Goal: Task Accomplishment & Management: Complete application form

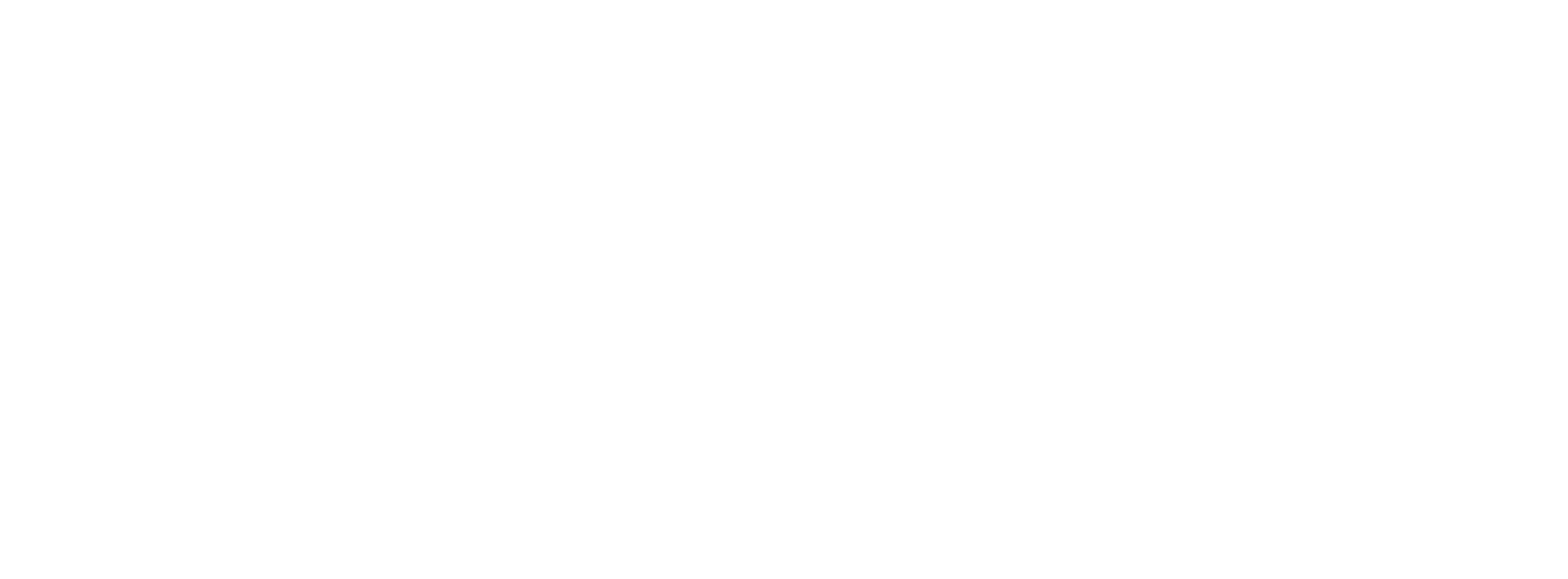
select select "Song"
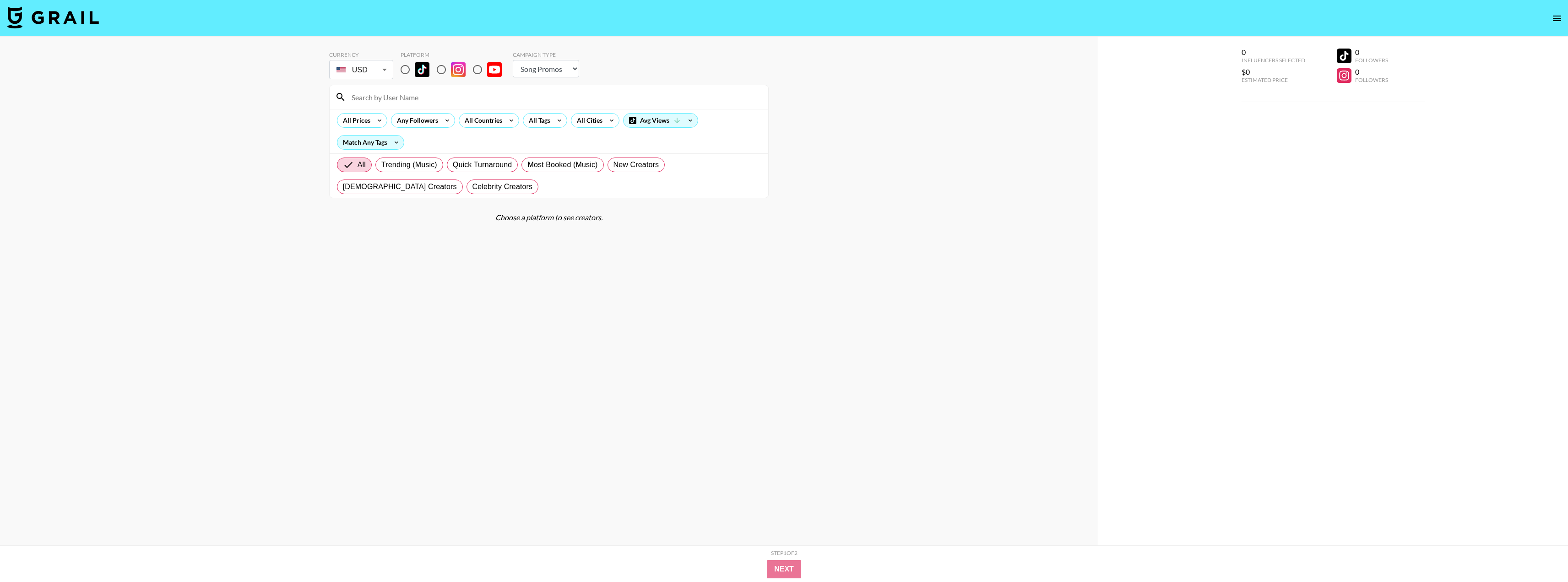
click at [1552, 18] on icon "open drawer" at bounding box center [1557, 18] width 11 height 11
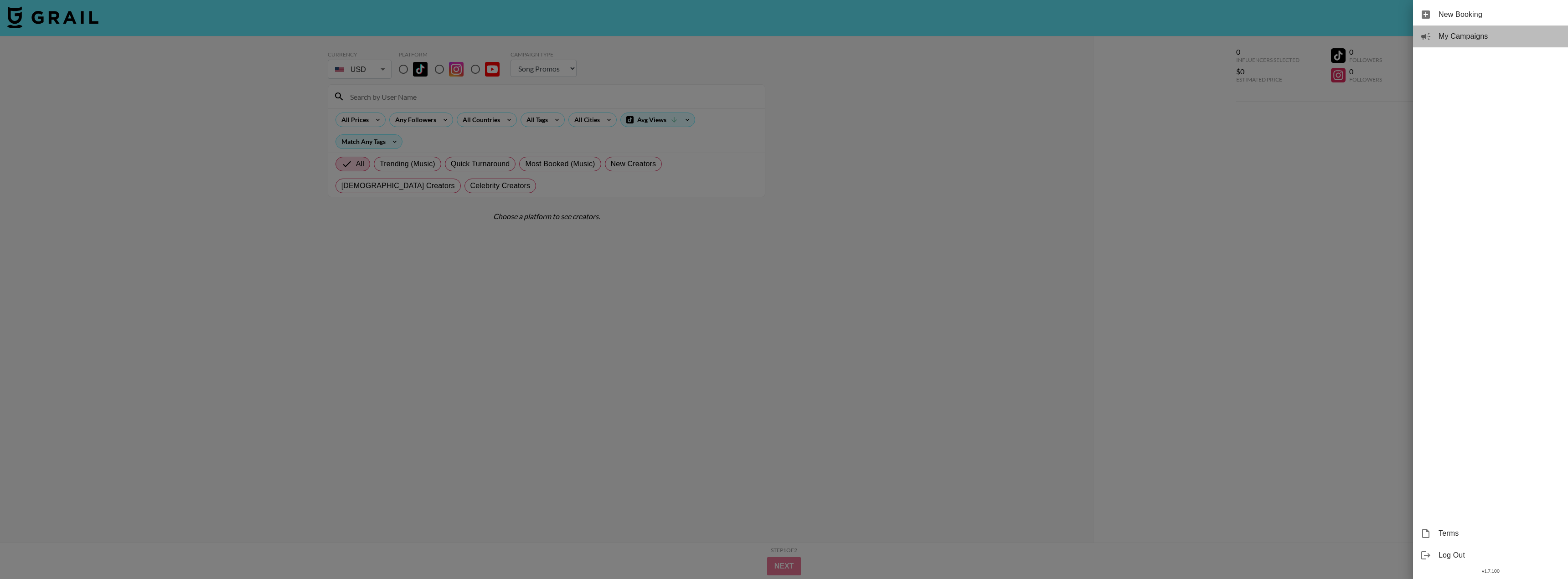
click at [1472, 39] on span "My Campaigns" at bounding box center [1499, 36] width 122 height 11
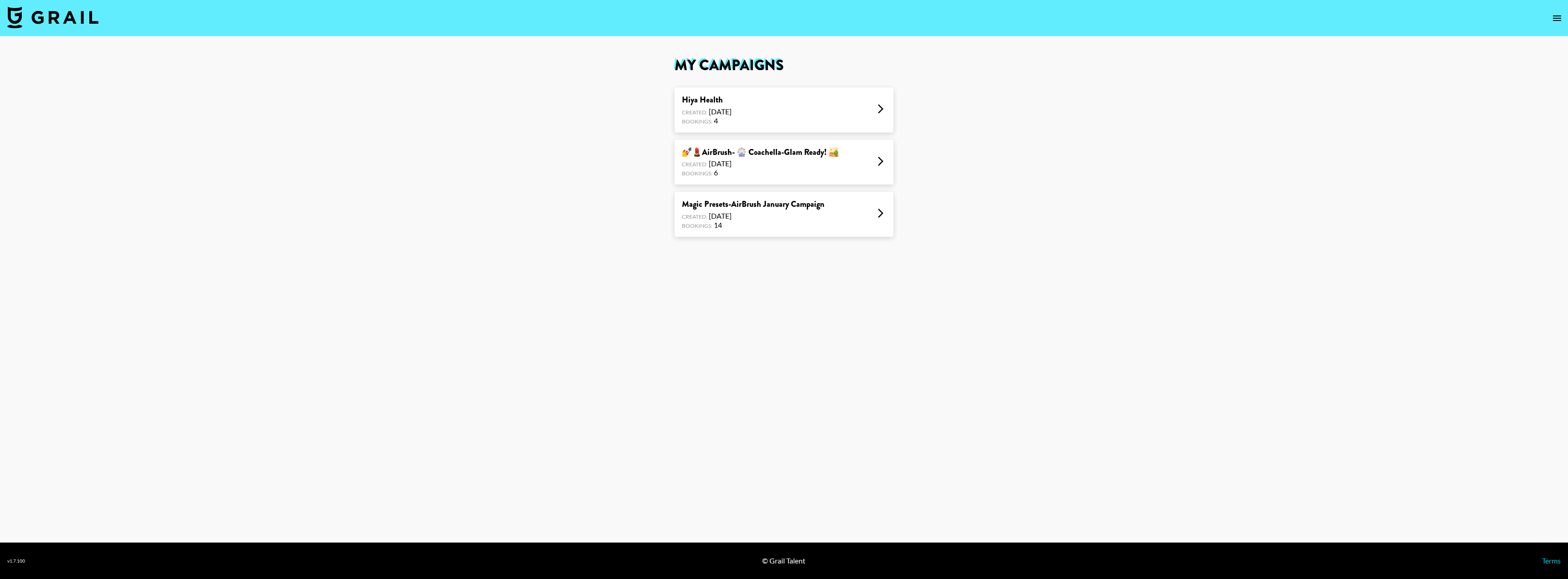
click at [799, 97] on div "Hiya Health Created: [DATE] Bookings: 4" at bounding box center [783, 110] width 219 height 45
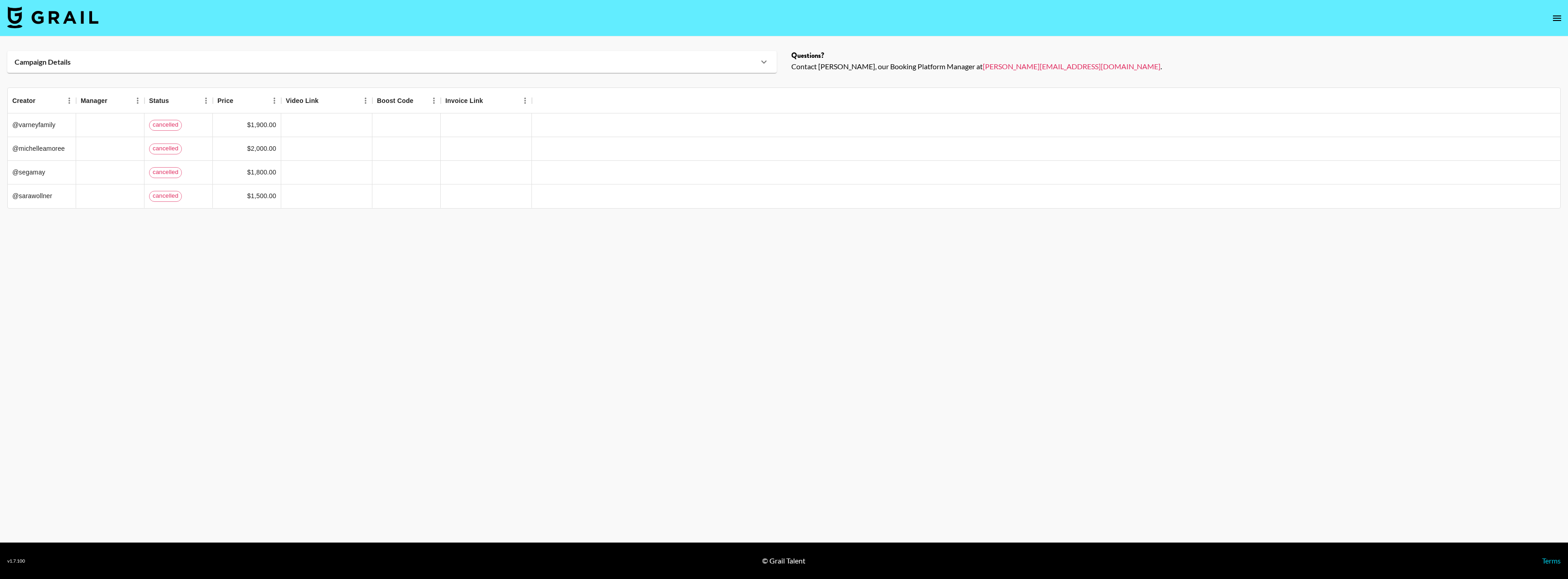
click at [52, 17] on img at bounding box center [53, 17] width 91 height 22
select select "Song"
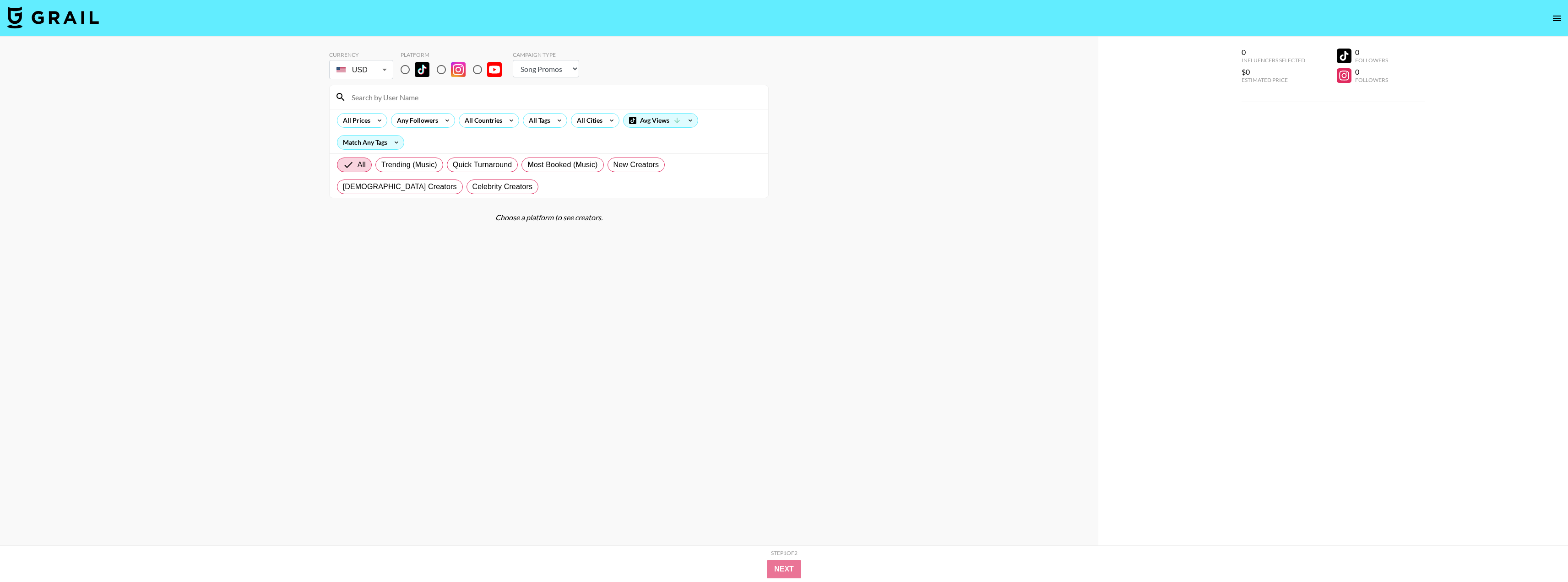
click at [1556, 19] on icon "open drawer" at bounding box center [1557, 18] width 11 height 11
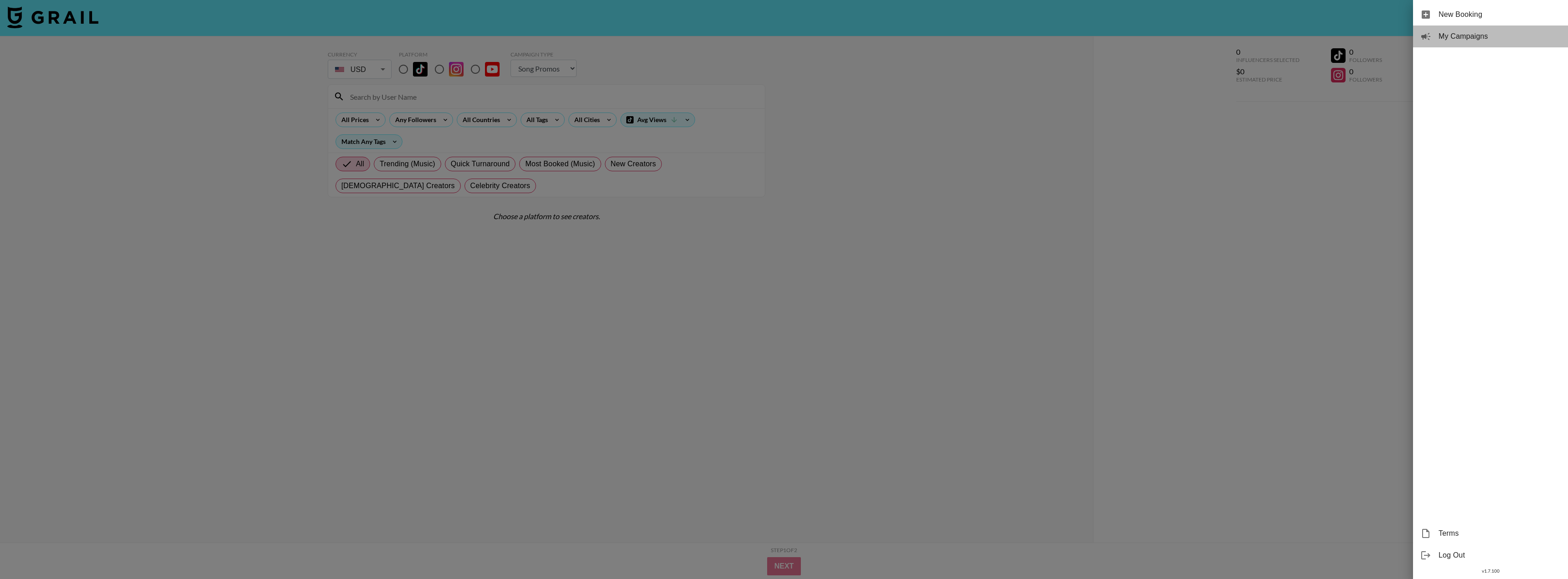
click at [1460, 33] on span "My Campaigns" at bounding box center [1499, 36] width 122 height 11
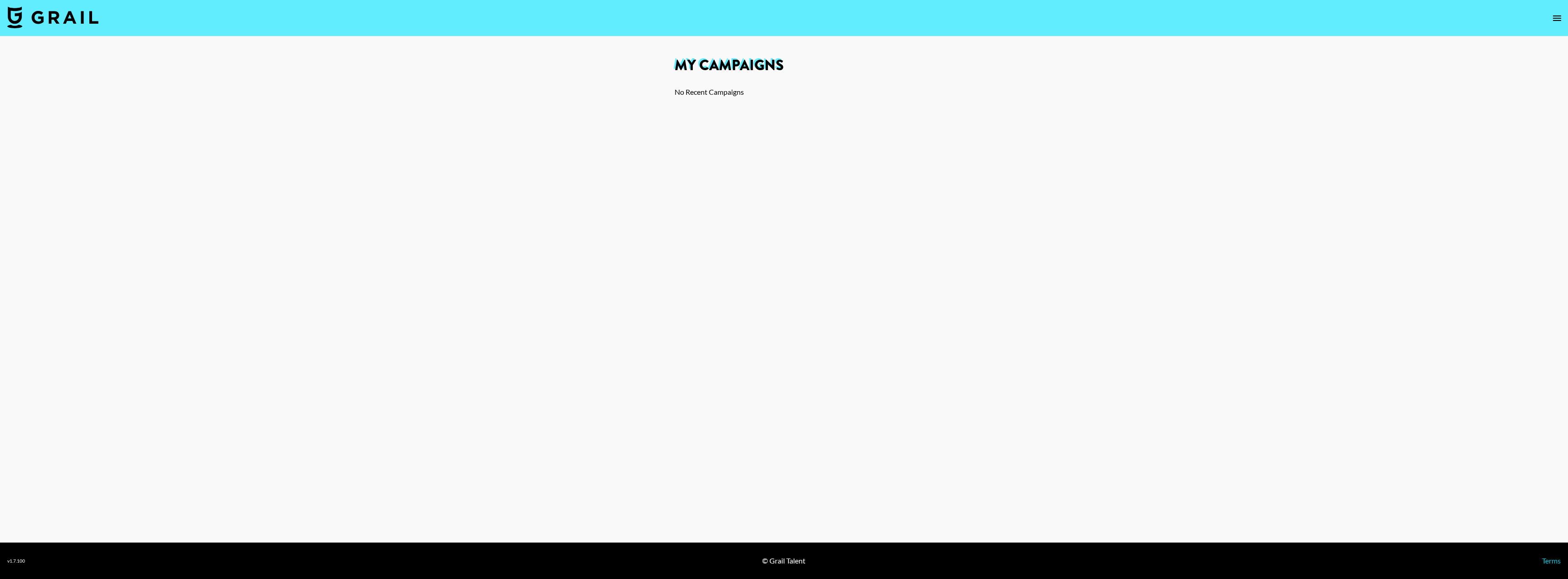
click at [725, 88] on div "No Recent Campaigns" at bounding box center [783, 92] width 219 height 9
select select "Song"
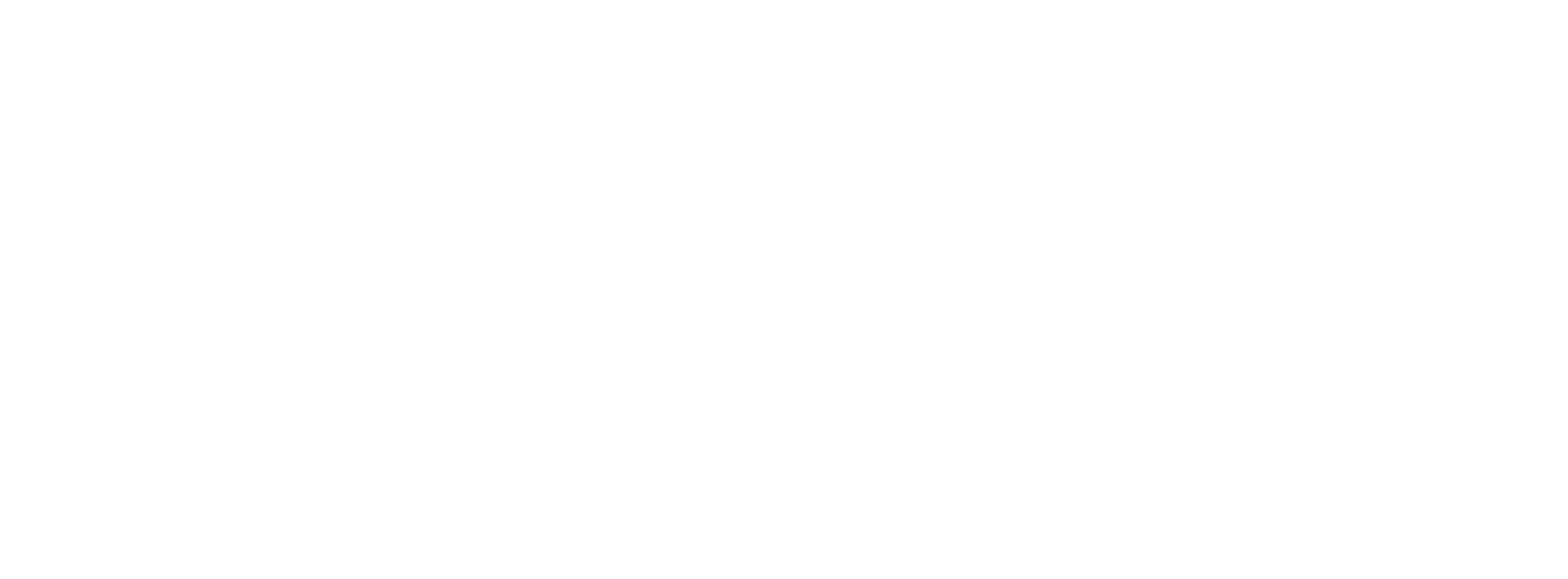
select select "Song"
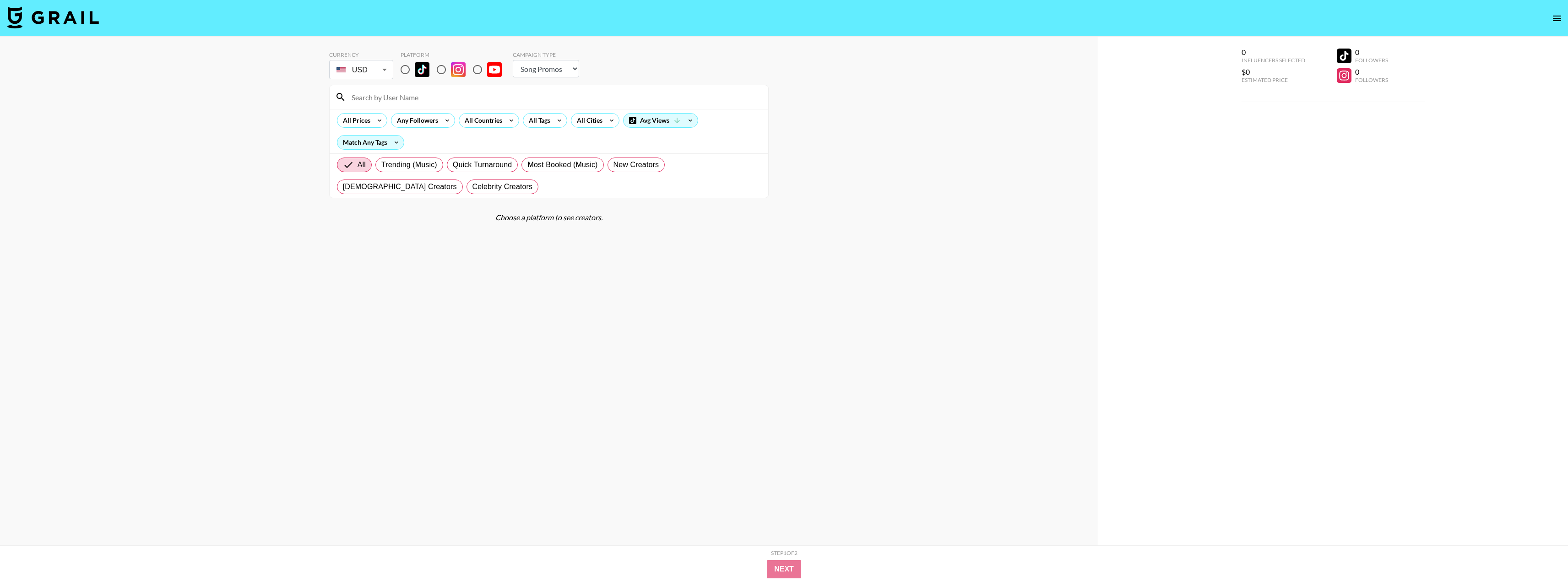
click at [407, 71] on input "radio" at bounding box center [405, 69] width 19 height 19
radio input "true"
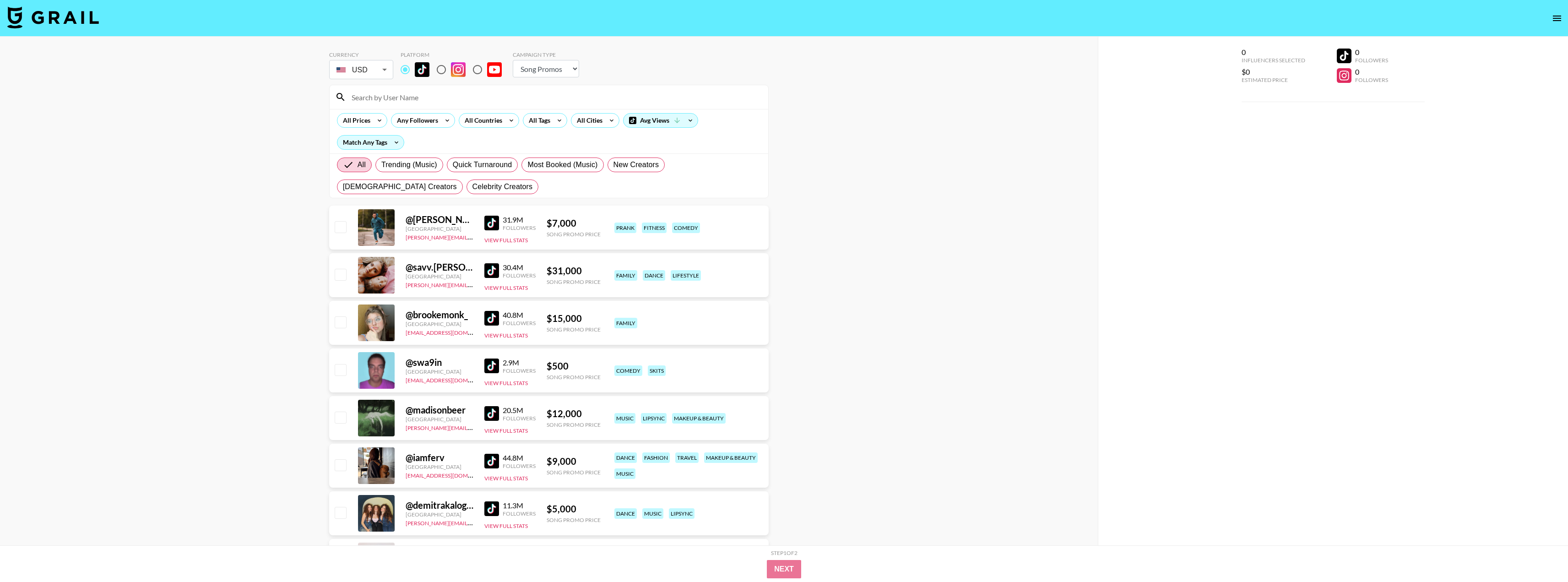
click at [341, 230] on input "checkbox" at bounding box center [340, 226] width 11 height 11
checkbox input "true"
click at [347, 273] on div "@ savv.labrant United States pete@grail-talent.com 30.4M Followers View Full St…" at bounding box center [548, 275] width 440 height 44
click at [341, 273] on input "checkbox" at bounding box center [340, 274] width 11 height 11
checkbox input "true"
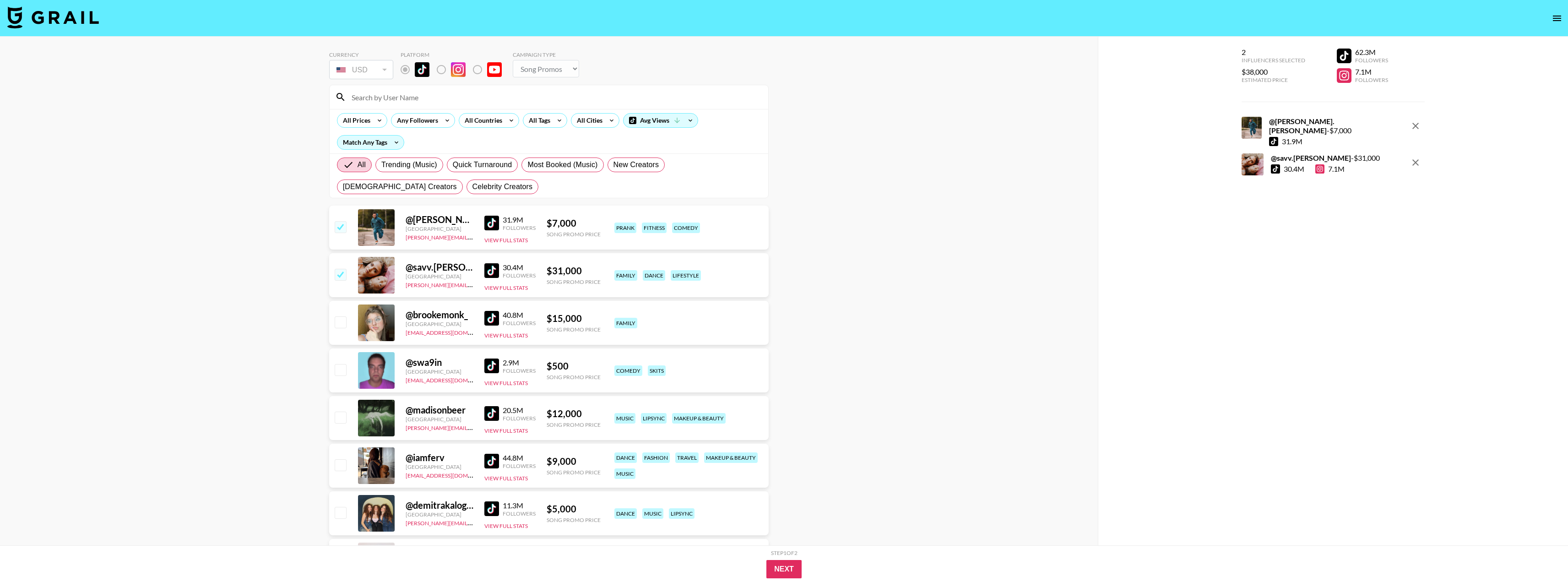
click at [345, 319] on input "checkbox" at bounding box center [340, 322] width 11 height 11
checkbox input "true"
click at [788, 569] on button "Next" at bounding box center [784, 569] width 35 height 18
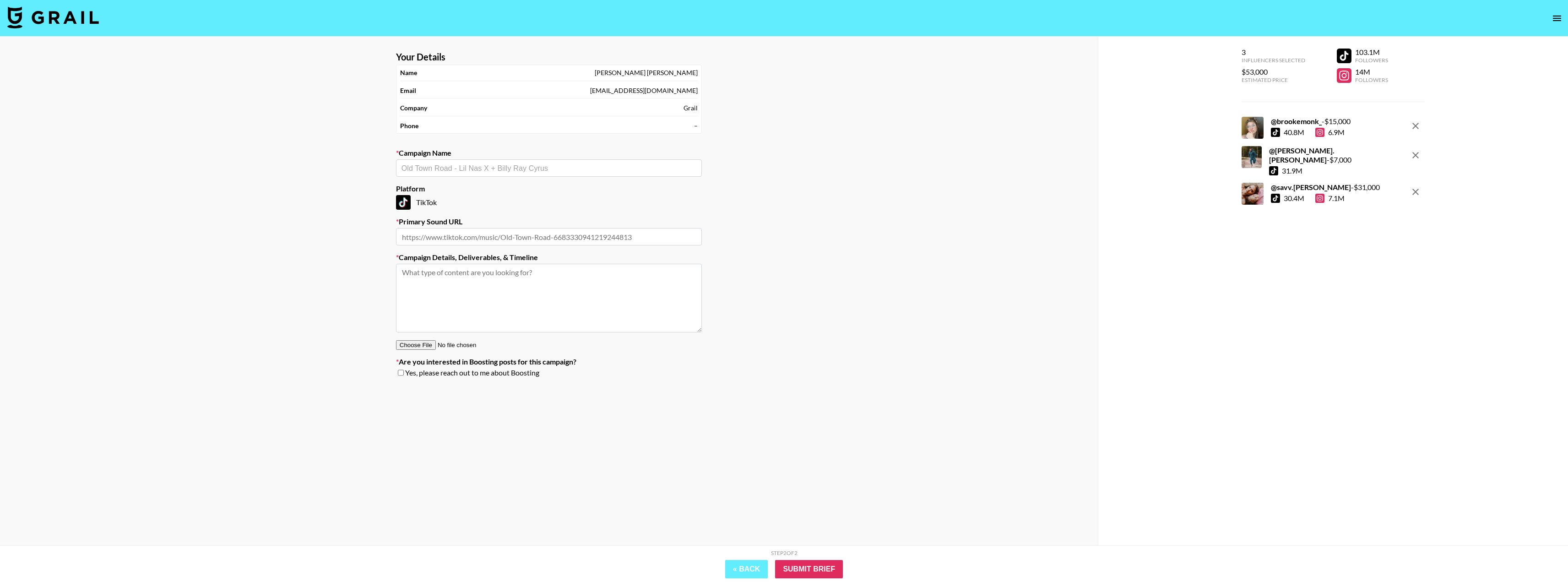
drag, startPoint x: 633, startPoint y: 70, endPoint x: 740, endPoint y: 79, distance: 107.4
click at [740, 79] on div "Your Details Name Hugo Millington-Drake Email hugomillingtondrake@yahoo.co.uk C…" at bounding box center [548, 309] width 1098 height 546
click at [613, 88] on div "hugomillingtondrake@yahoo.co.uk" at bounding box center [644, 90] width 108 height 8
click at [541, 109] on div "Company Grail" at bounding box center [549, 108] width 298 height 16
drag, startPoint x: 554, startPoint y: 96, endPoint x: 733, endPoint y: 98, distance: 179.0
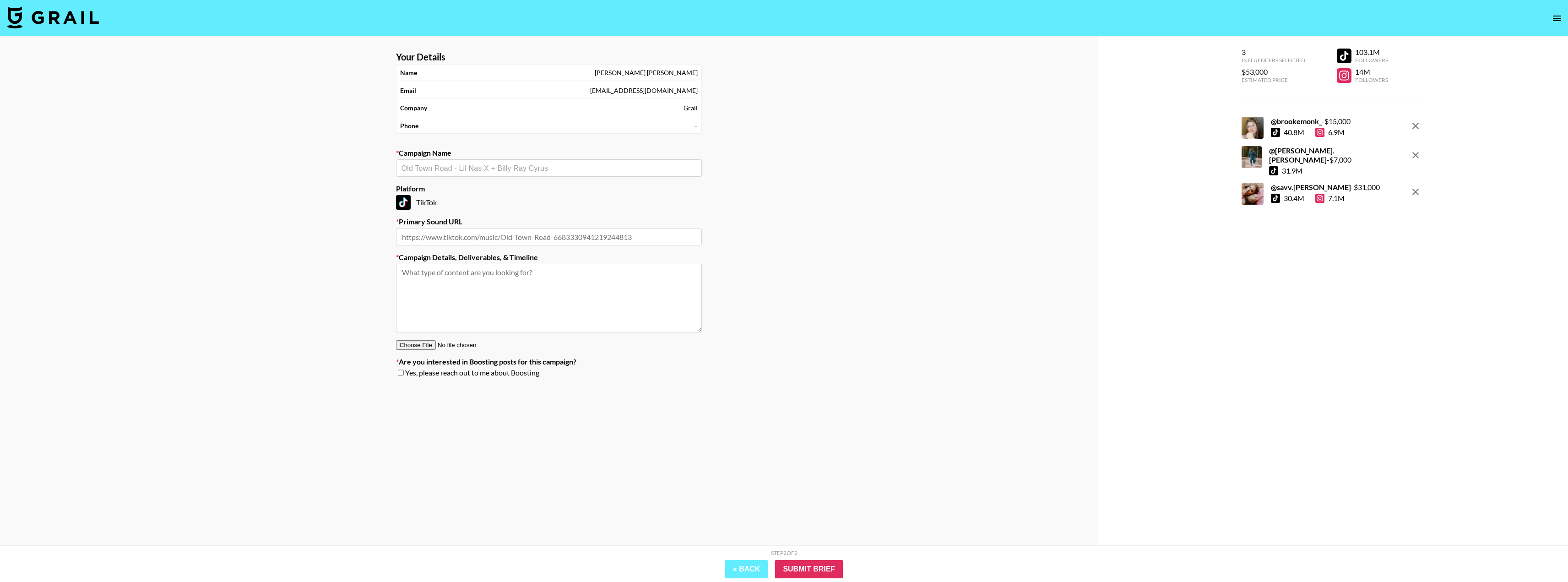
click at [733, 98] on div "Your Details Name Hugo Millington-Drake Email hugomillingtondrake@yahoo.co.uk C…" at bounding box center [548, 309] width 1098 height 546
click at [651, 108] on div "Company Grail" at bounding box center [549, 108] width 298 height 16
click at [482, 164] on input "text" at bounding box center [549, 168] width 295 height 10
click at [746, 569] on button "« Back" at bounding box center [746, 569] width 43 height 18
select select "Song"
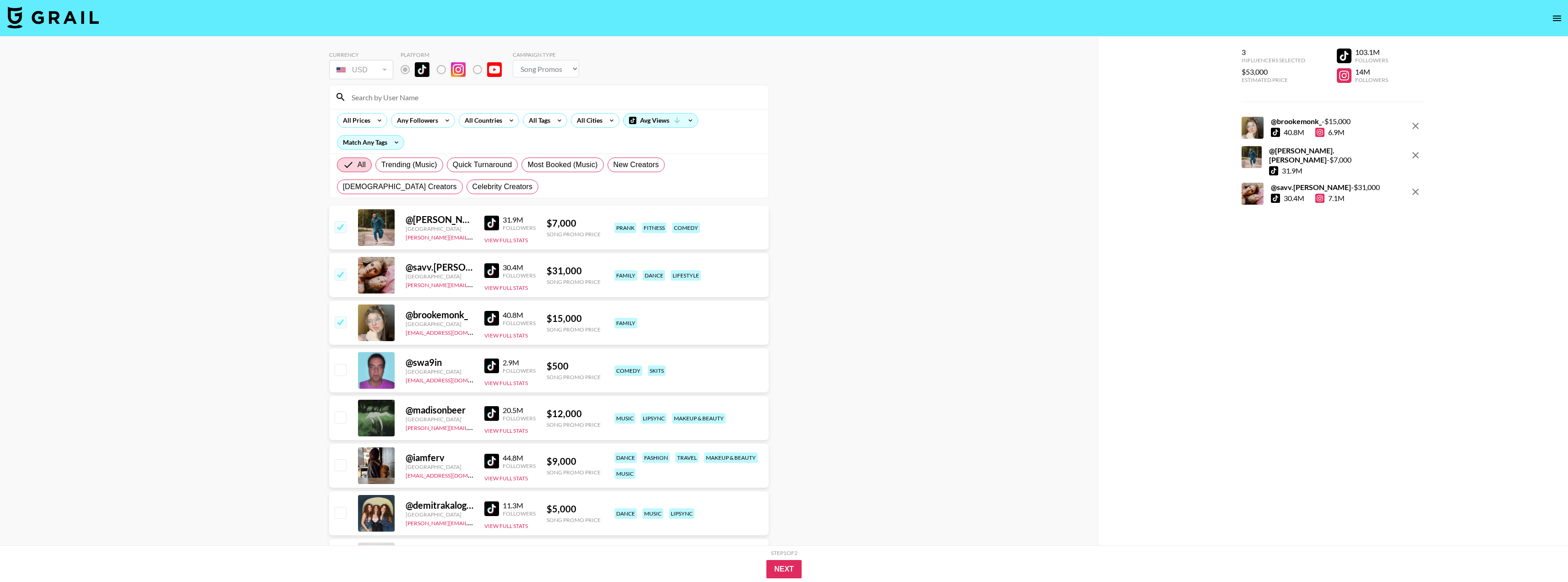
click at [765, 562] on div "Next" at bounding box center [784, 569] width 513 height 18
click at [790, 570] on button "Next" at bounding box center [784, 569] width 35 height 18
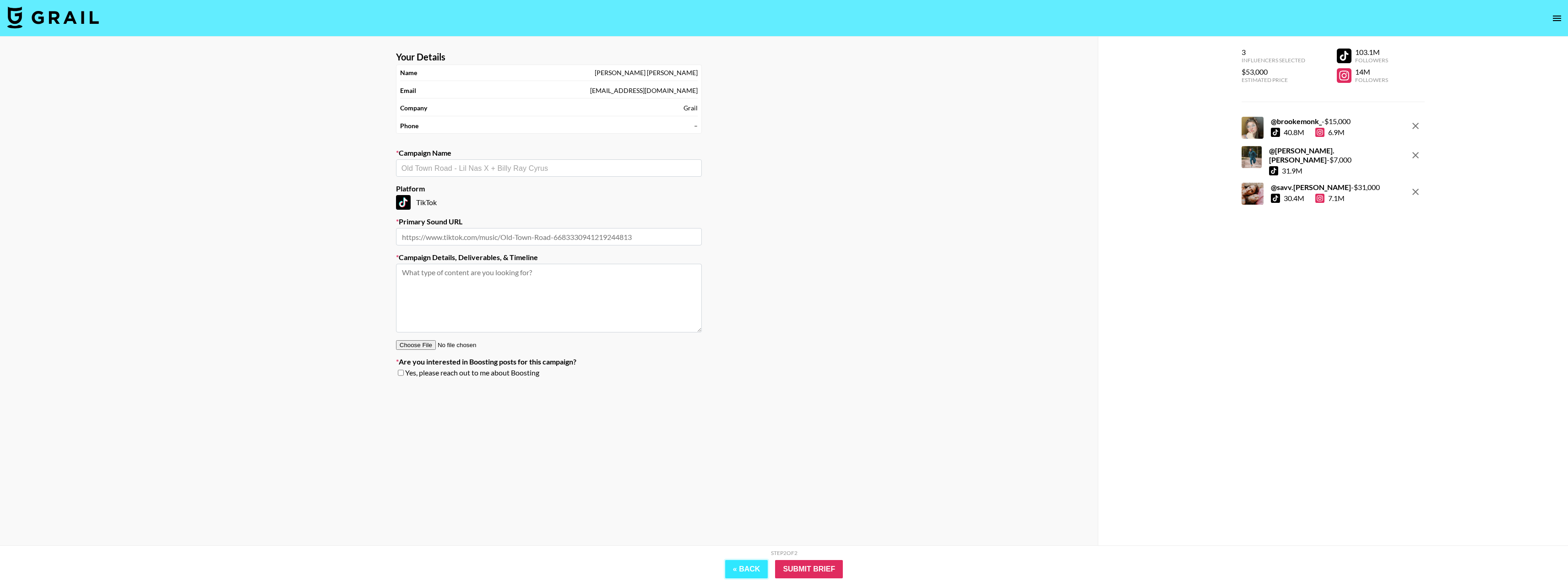
click at [745, 565] on button "« Back" at bounding box center [746, 569] width 43 height 18
select select "Song"
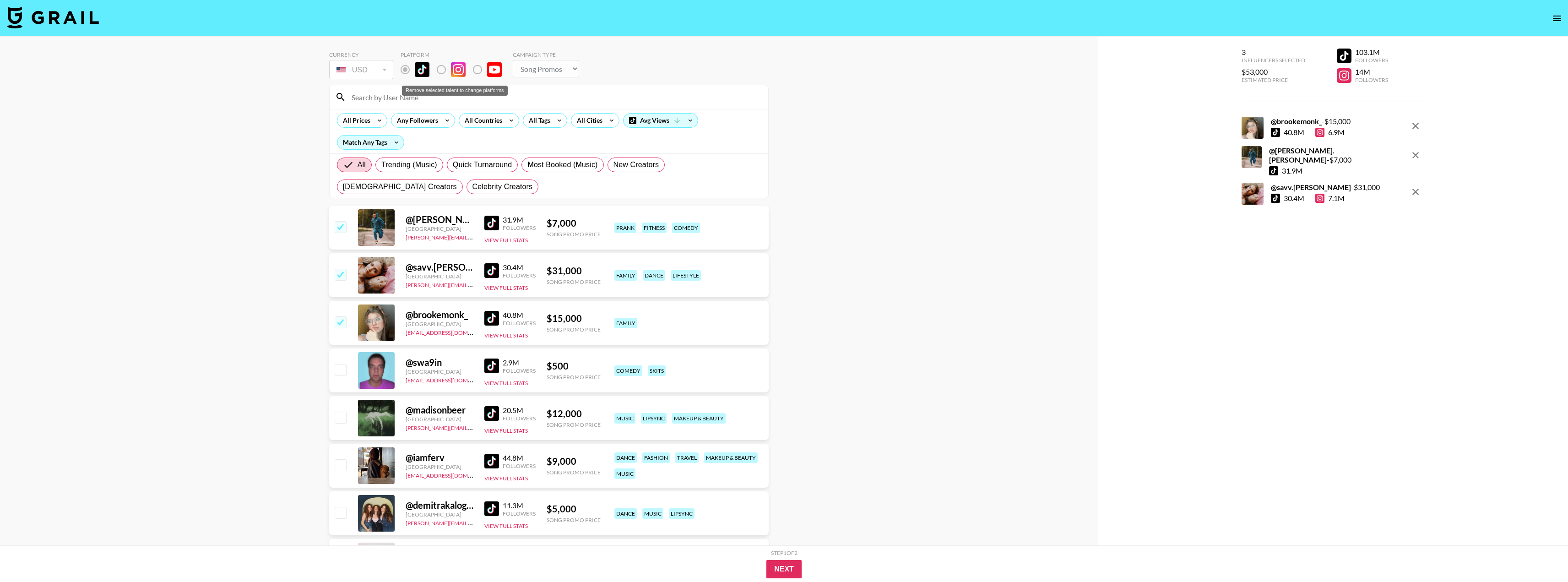
click at [443, 68] on label "Remove selected talent to change platforms" at bounding box center [449, 69] width 34 height 19
click at [442, 71] on label "Remove selected talent to change platforms" at bounding box center [449, 69] width 34 height 19
click at [442, 69] on label "Remove selected talent to change platforms" at bounding box center [449, 69] width 34 height 19
click at [481, 67] on label "Remove selected talent to change platforms" at bounding box center [485, 69] width 34 height 19
click at [479, 69] on label "Remove selected talent to change platforms" at bounding box center [485, 69] width 34 height 19
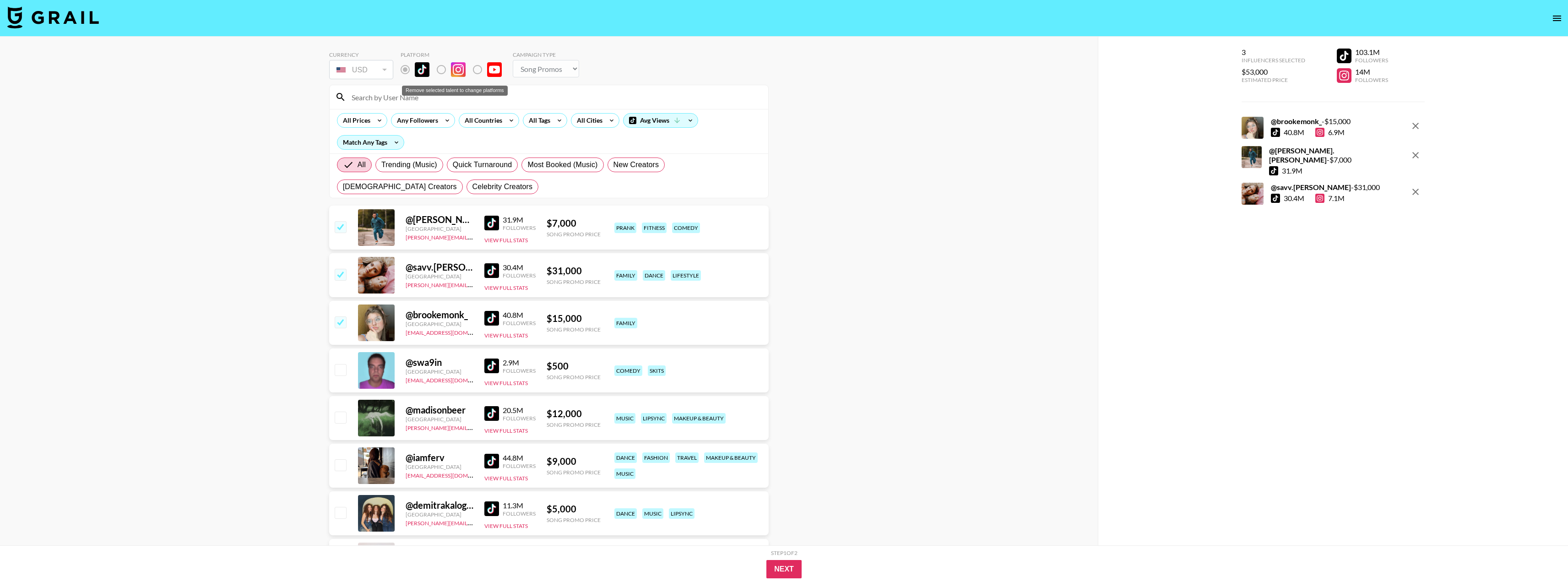
click at [442, 71] on label "Remove selected talent to change platforms" at bounding box center [449, 69] width 34 height 19
click at [798, 569] on button "Next" at bounding box center [784, 569] width 35 height 18
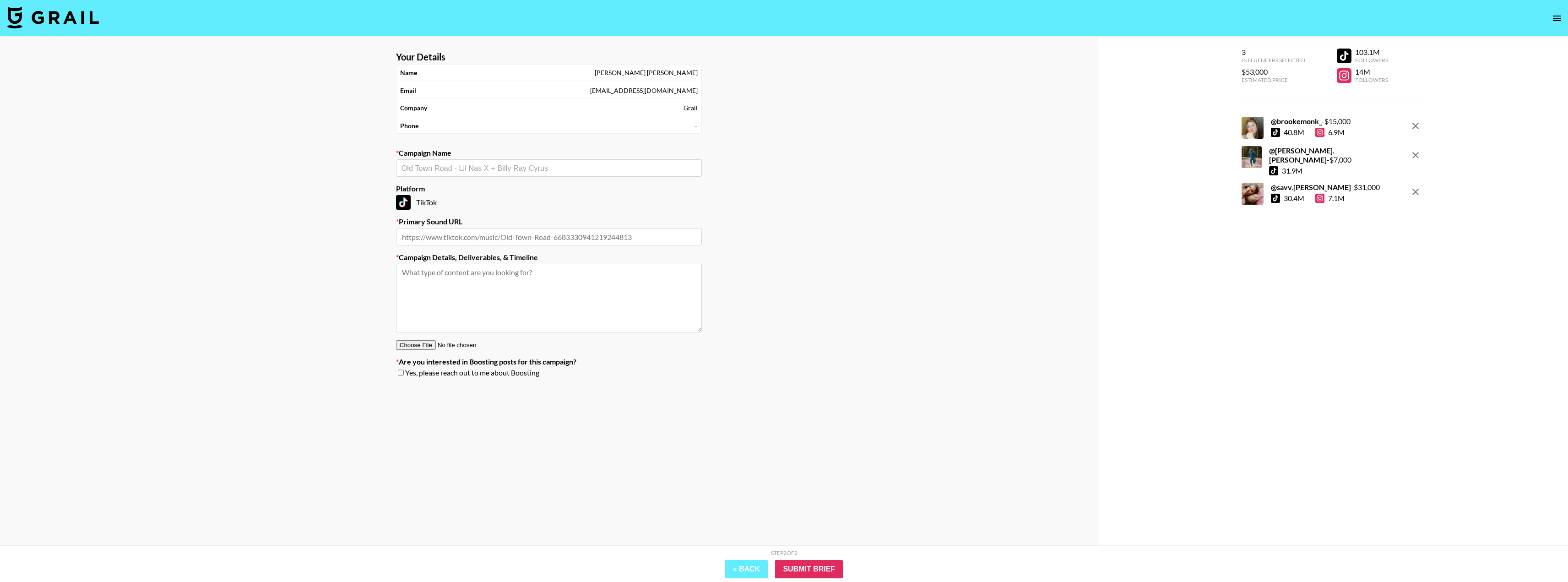
drag, startPoint x: 628, startPoint y: 71, endPoint x: 706, endPoint y: 74, distance: 78.1
click at [706, 74] on section "Your Details Name Hugo Millington-Drake Email hugomillingtondrake@yahoo.co.uk C…" at bounding box center [548, 217] width 320 height 348
click at [674, 69] on div "Hugo Millington-Drake" at bounding box center [646, 72] width 103 height 8
click at [608, 80] on div "Name Hugo Millington-Drake" at bounding box center [549, 73] width 298 height 16
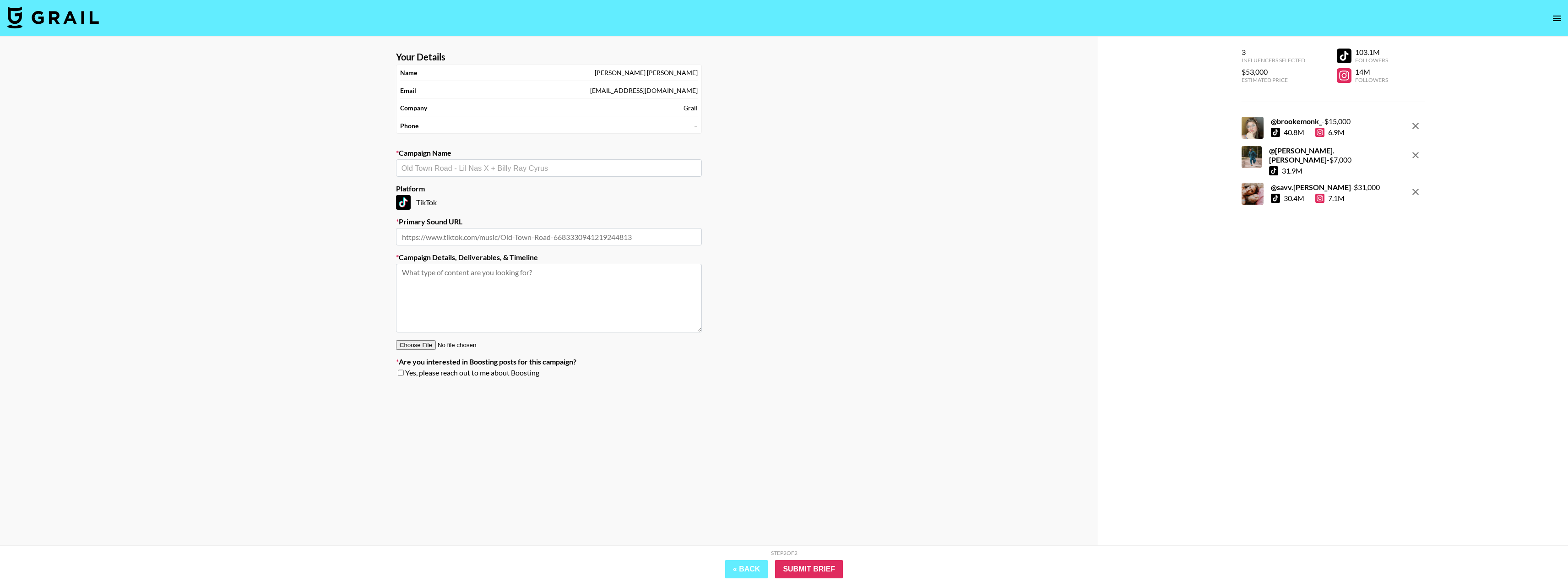
drag, startPoint x: 629, startPoint y: 73, endPoint x: 710, endPoint y: 69, distance: 81.1
click at [710, 69] on div "Your Details Name Hugo Millington-Drake Email hugomillingtondrake@yahoo.co.uk C…" at bounding box center [548, 309] width 1098 height 546
click at [647, 74] on div "Hugo Millington-Drake" at bounding box center [646, 72] width 103 height 8
click at [640, 76] on div "Hugo Millington-Drake" at bounding box center [646, 72] width 103 height 8
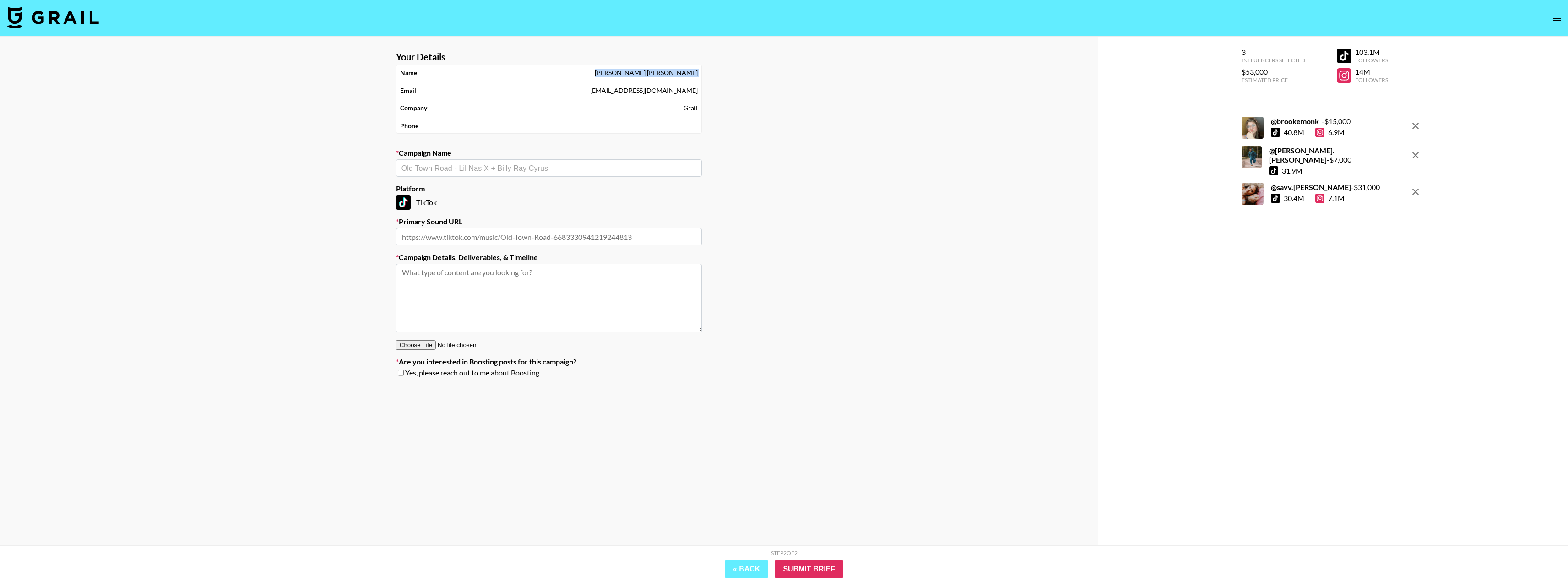
click at [640, 76] on div "Hugo Millington-Drake" at bounding box center [646, 72] width 103 height 8
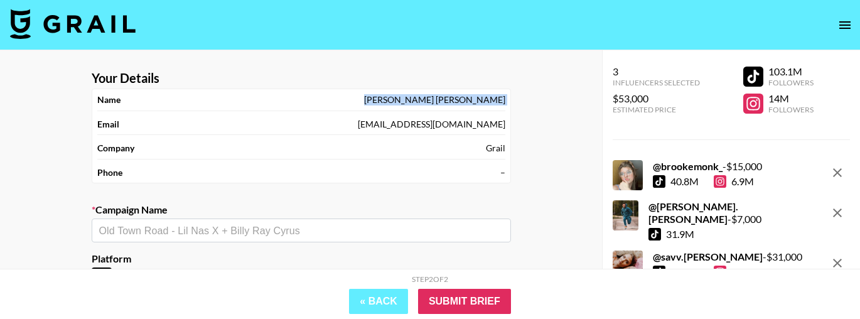
click at [426, 104] on div "Hugo Millington-Drake" at bounding box center [434, 99] width 141 height 11
drag, startPoint x: 415, startPoint y: 100, endPoint x: 504, endPoint y: 104, distance: 89.3
click at [504, 104] on div "Name Hugo Millington-Drake" at bounding box center [301, 100] width 408 height 22
click at [480, 100] on div "Hugo Millington-Drake" at bounding box center [434, 99] width 141 height 11
click at [422, 102] on div "Hugo Millington-Drake" at bounding box center [434, 99] width 141 height 11
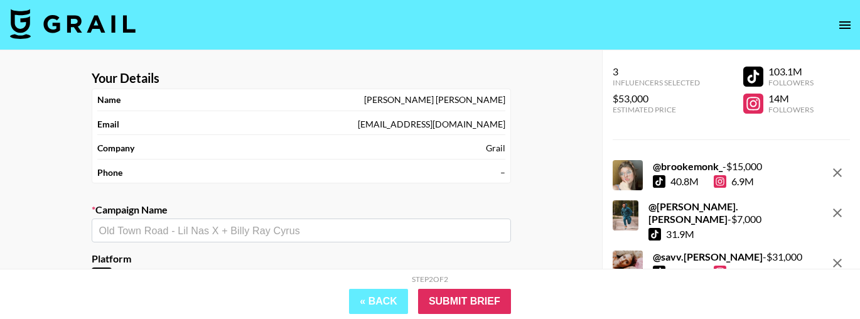
drag, startPoint x: 423, startPoint y: 102, endPoint x: 492, endPoint y: 101, distance: 69.1
click at [492, 101] on div "Hugo Millington-Drake" at bounding box center [434, 99] width 141 height 11
copy div "Hugo Millington-Drake"
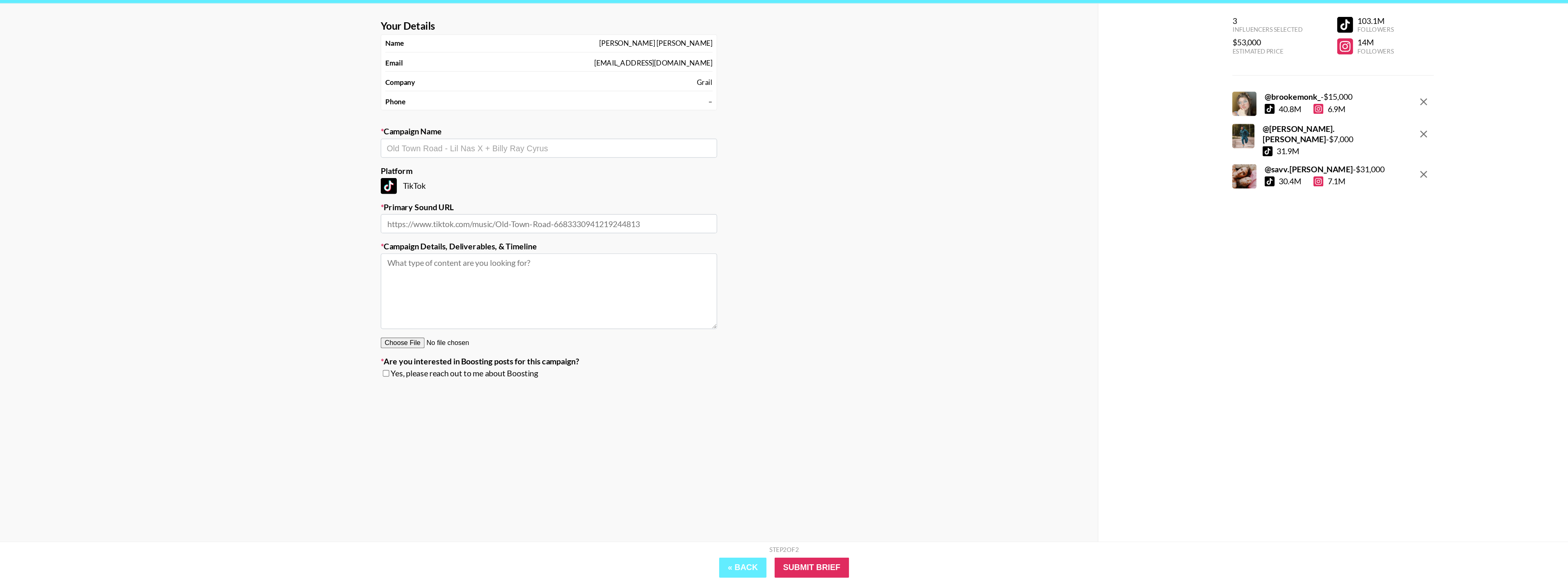
scroll to position [33, 0]
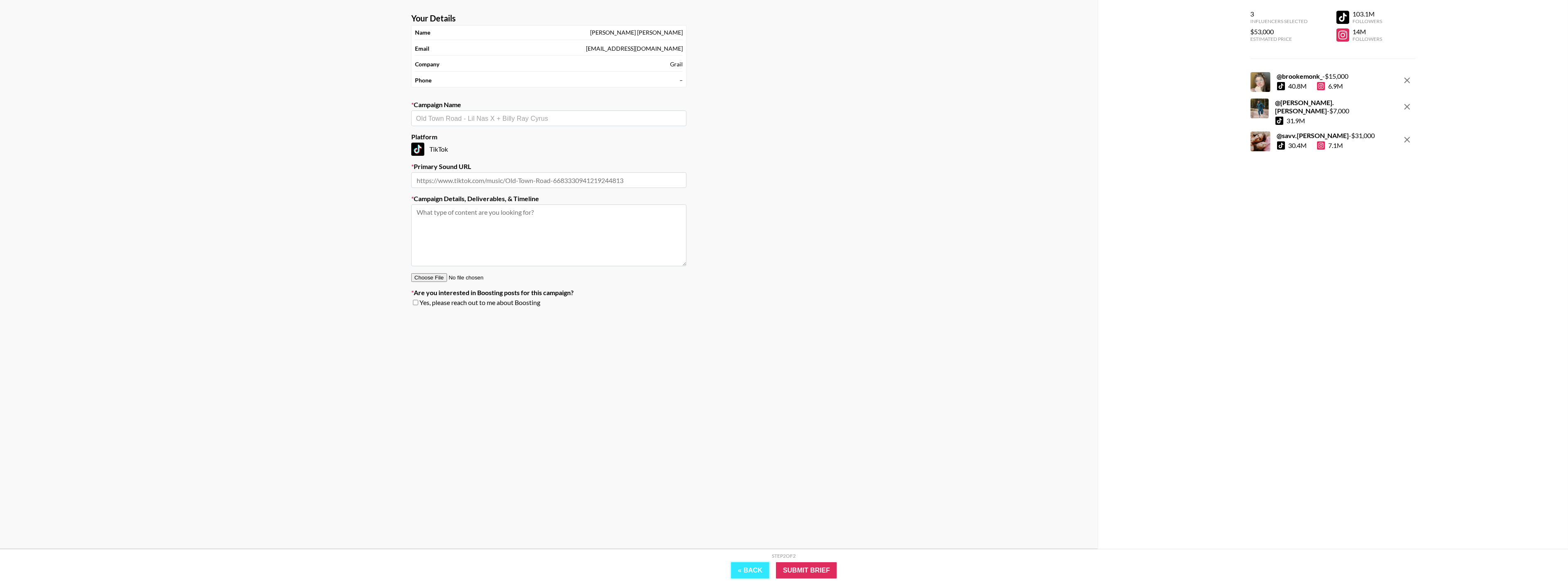
drag, startPoint x: 748, startPoint y: 570, endPoint x: 744, endPoint y: 553, distance: 17.5
click at [748, 524] on button "« Back" at bounding box center [750, 570] width 39 height 16
select select "Song"
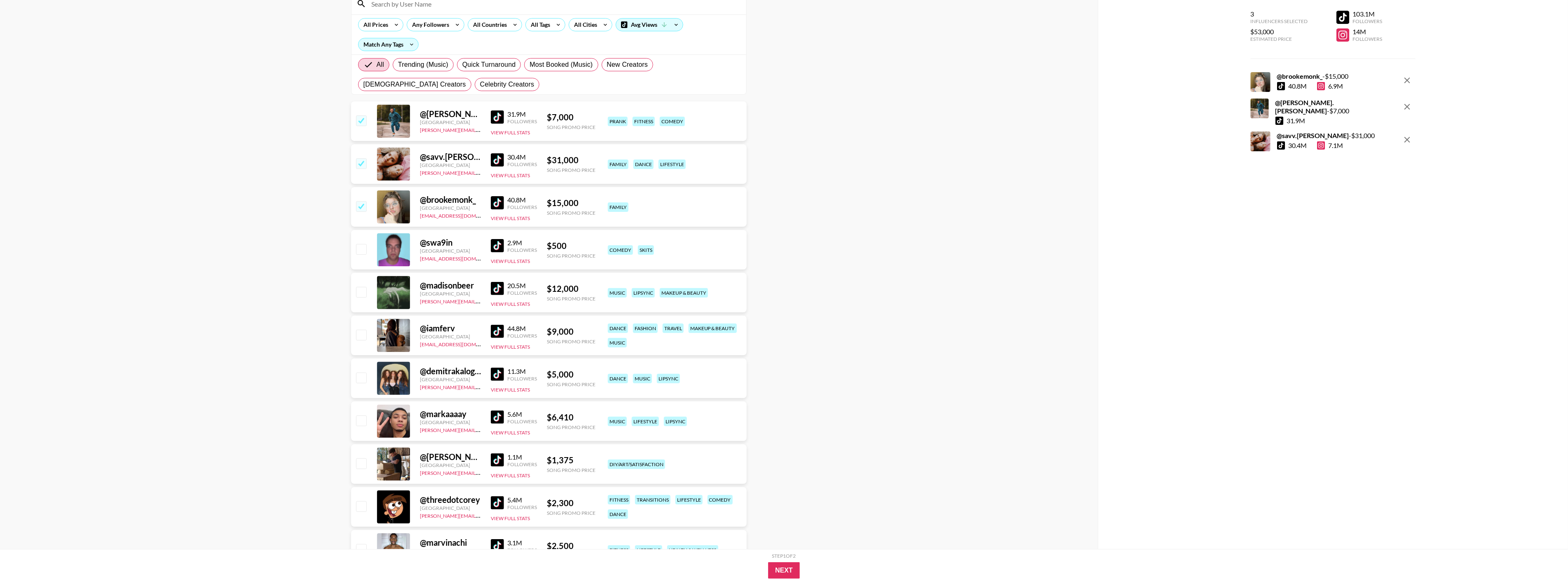
scroll to position [0, 0]
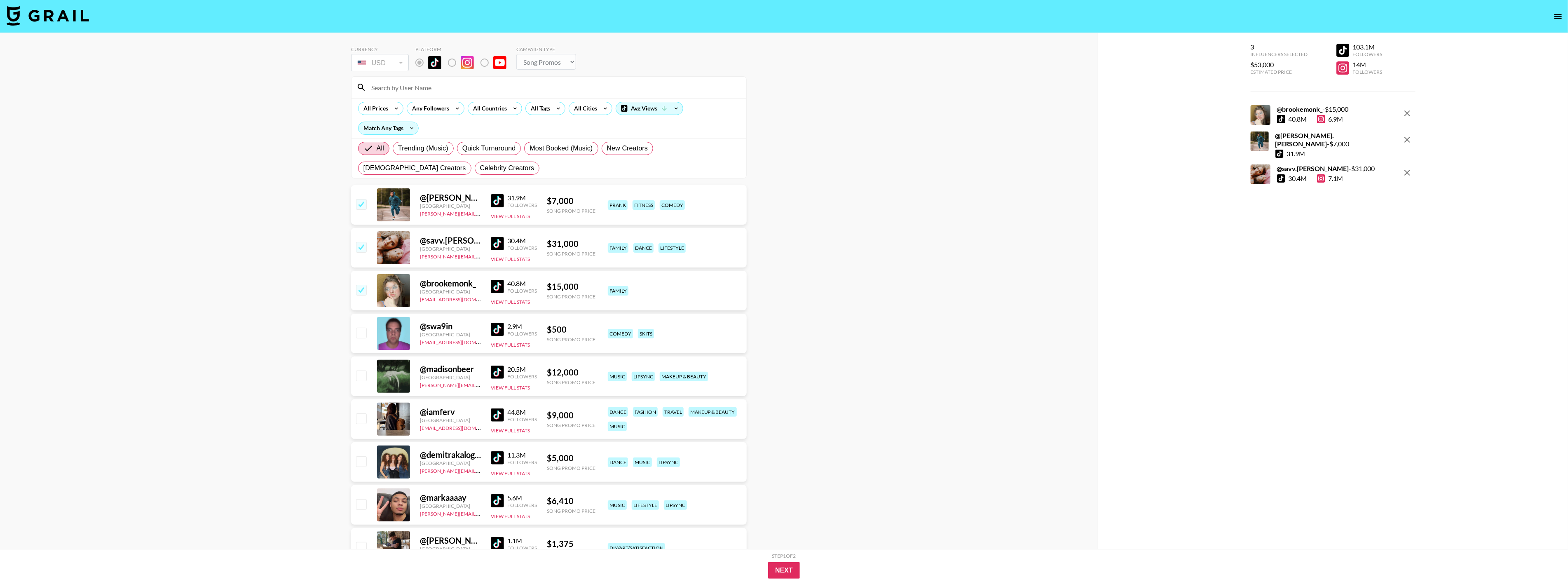
drag, startPoint x: 427, startPoint y: 322, endPoint x: 433, endPoint y: 326, distance: 7.2
click at [427, 322] on div "@ swa9in" at bounding box center [450, 326] width 61 height 11
click at [430, 325] on div "@ swa9in" at bounding box center [450, 326] width 61 height 11
click at [385, 338] on div at bounding box center [393, 334] width 33 height 33
drag, startPoint x: 587, startPoint y: 336, endPoint x: 625, endPoint y: 335, distance: 38.0
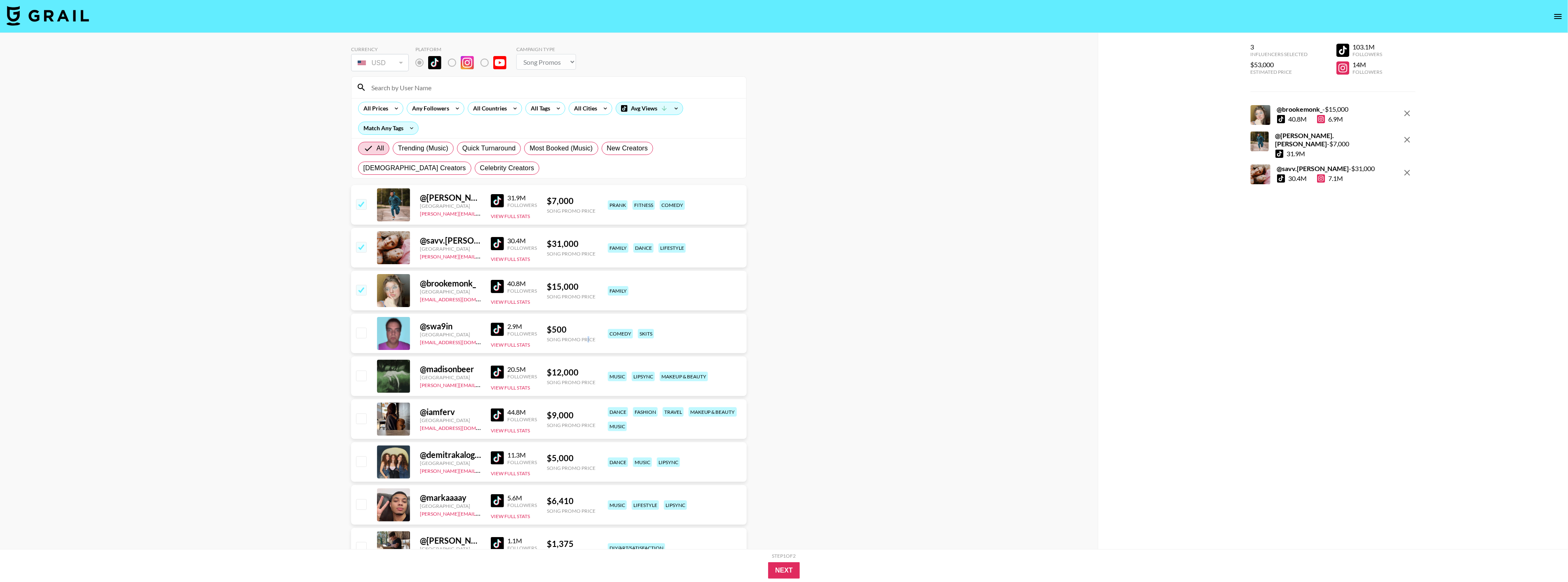
click at [589, 336] on div "Song Promo Price" at bounding box center [571, 339] width 49 height 6
click at [644, 336] on div "skits" at bounding box center [646, 334] width 16 height 9
click at [1417, 20] on icon "open drawer" at bounding box center [1557, 16] width 10 height 10
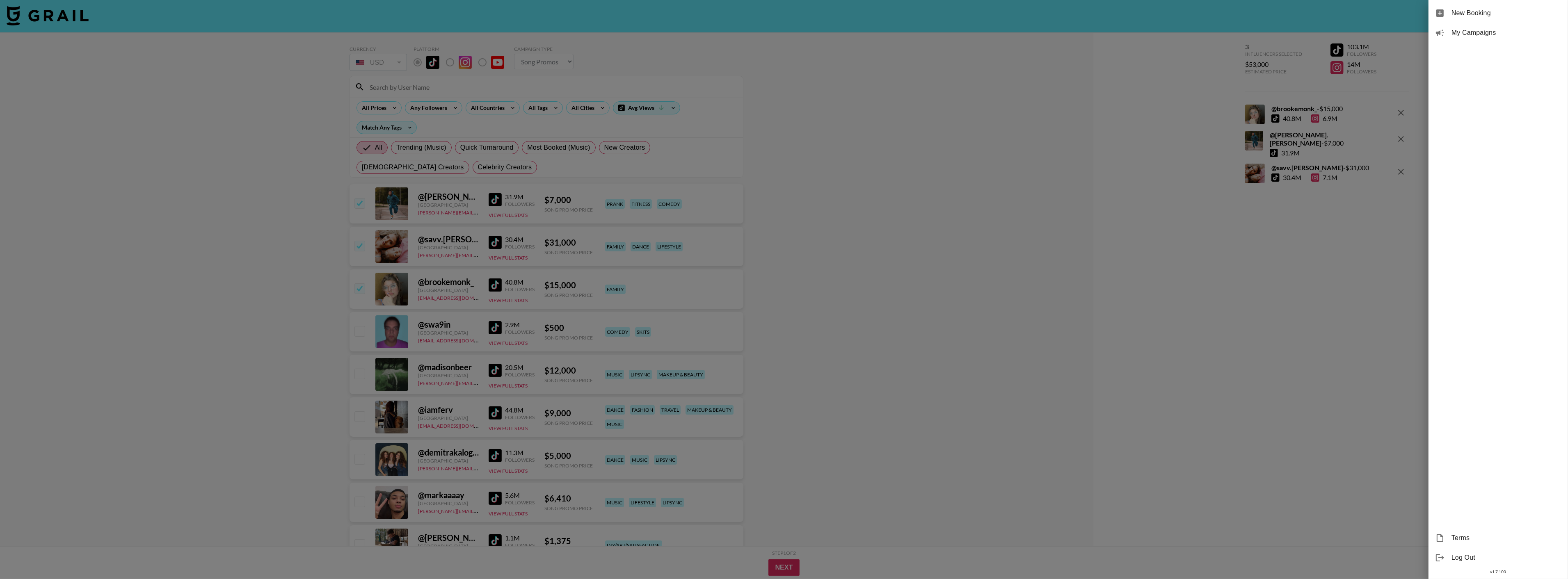
click at [1411, 29] on span "My Campaigns" at bounding box center [1507, 33] width 110 height 10
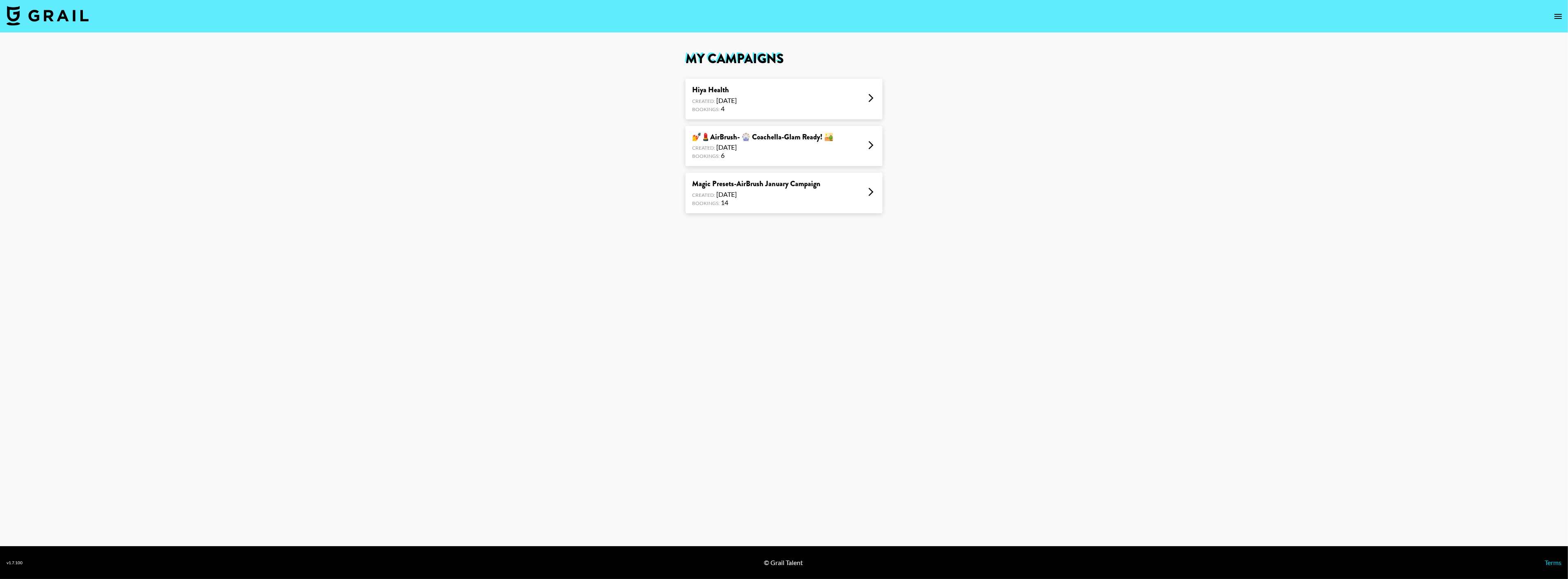
click at [803, 192] on div "Created: Jan 06, 2025" at bounding box center [756, 194] width 129 height 8
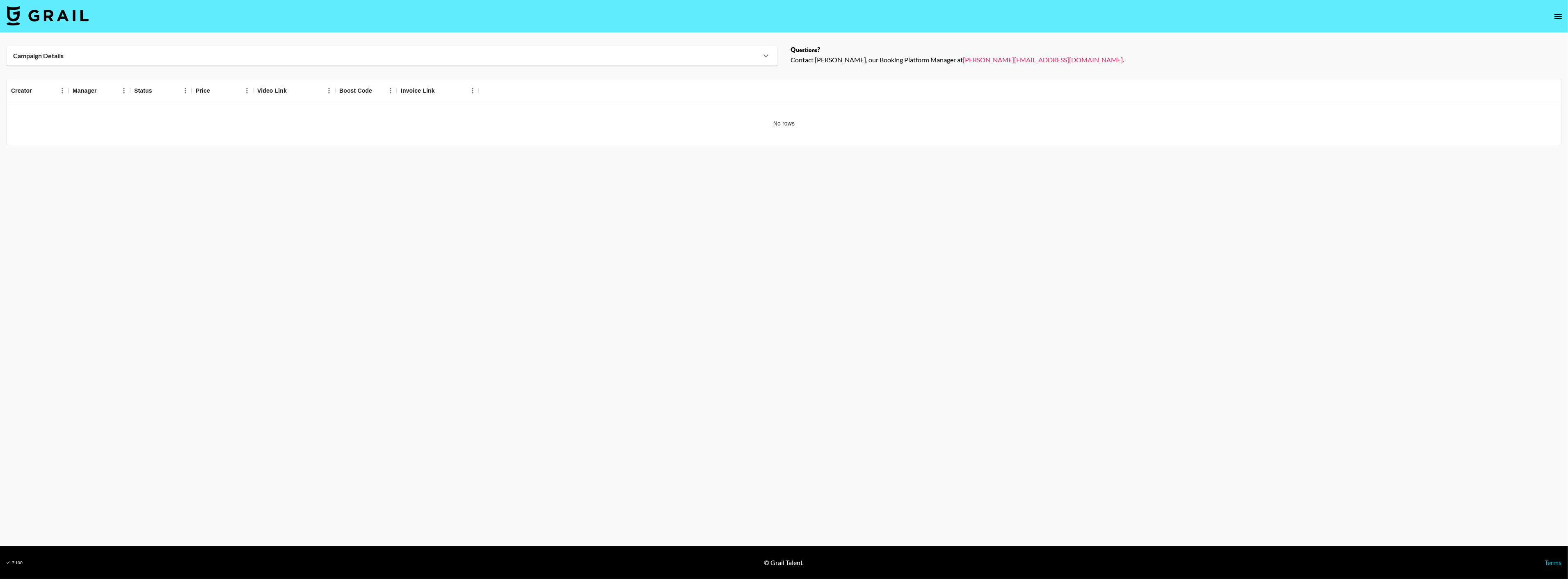
click at [115, 60] on div "Campaign Details" at bounding box center [392, 56] width 771 height 20
click at [21, 82] on div "Details" at bounding box center [118, 82] width 210 height 7
